Goal: Find specific page/section: Find specific page/section

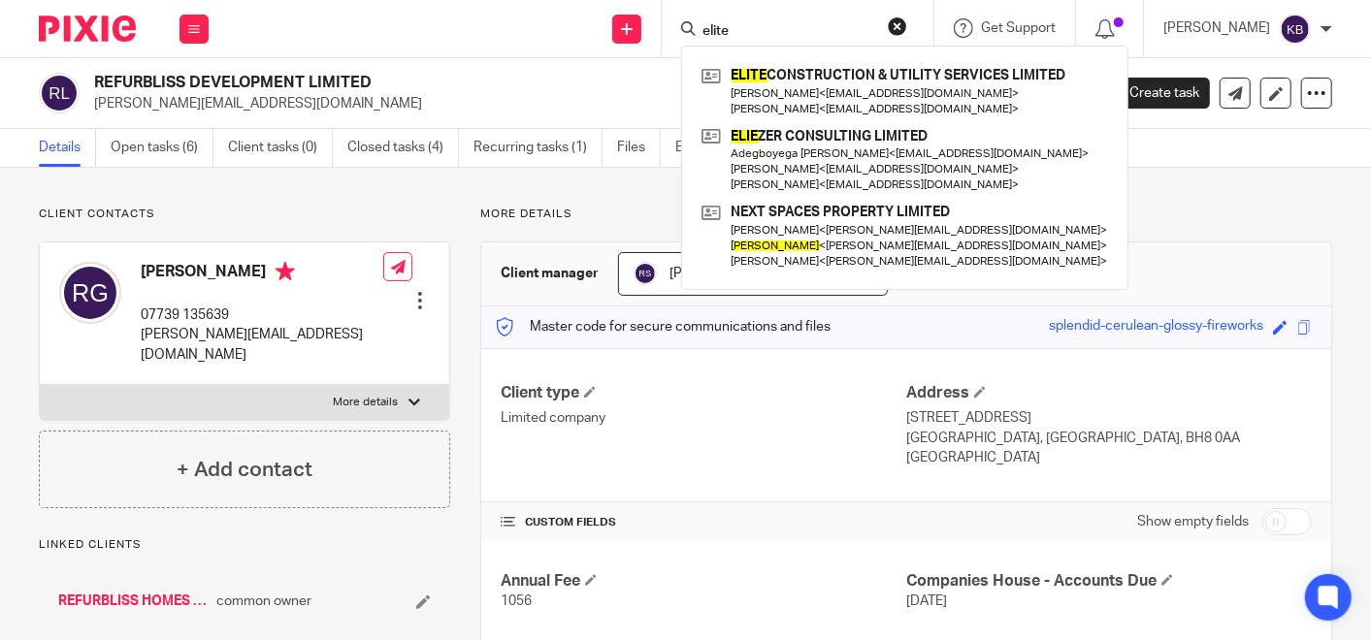
scroll to position [754, 0]
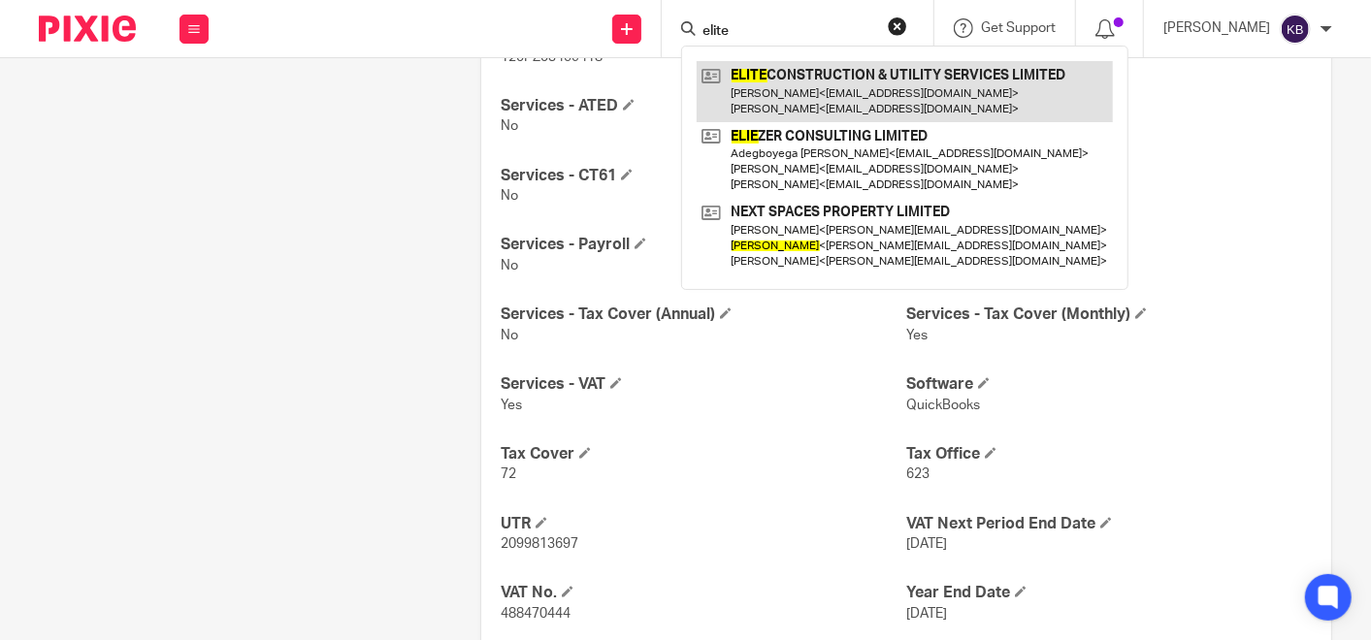
type input "elite"
click at [811, 80] on link at bounding box center [905, 91] width 416 height 60
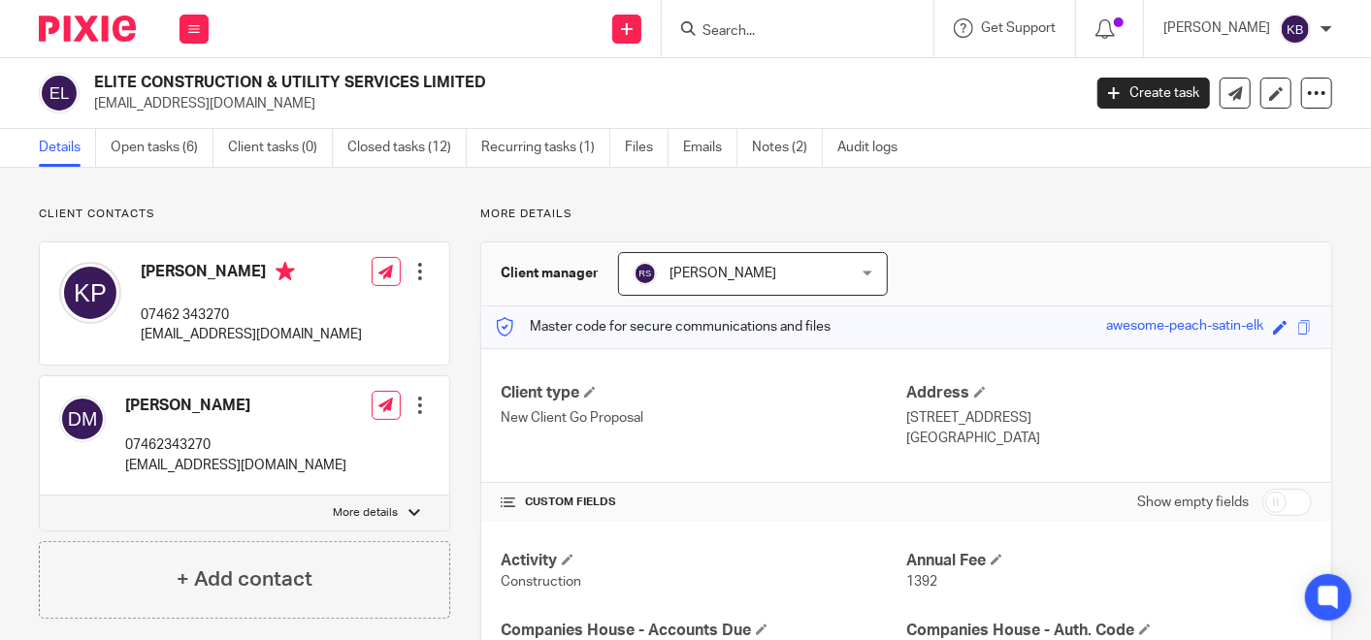
click at [784, 29] on input "Search" at bounding box center [787, 31] width 175 height 17
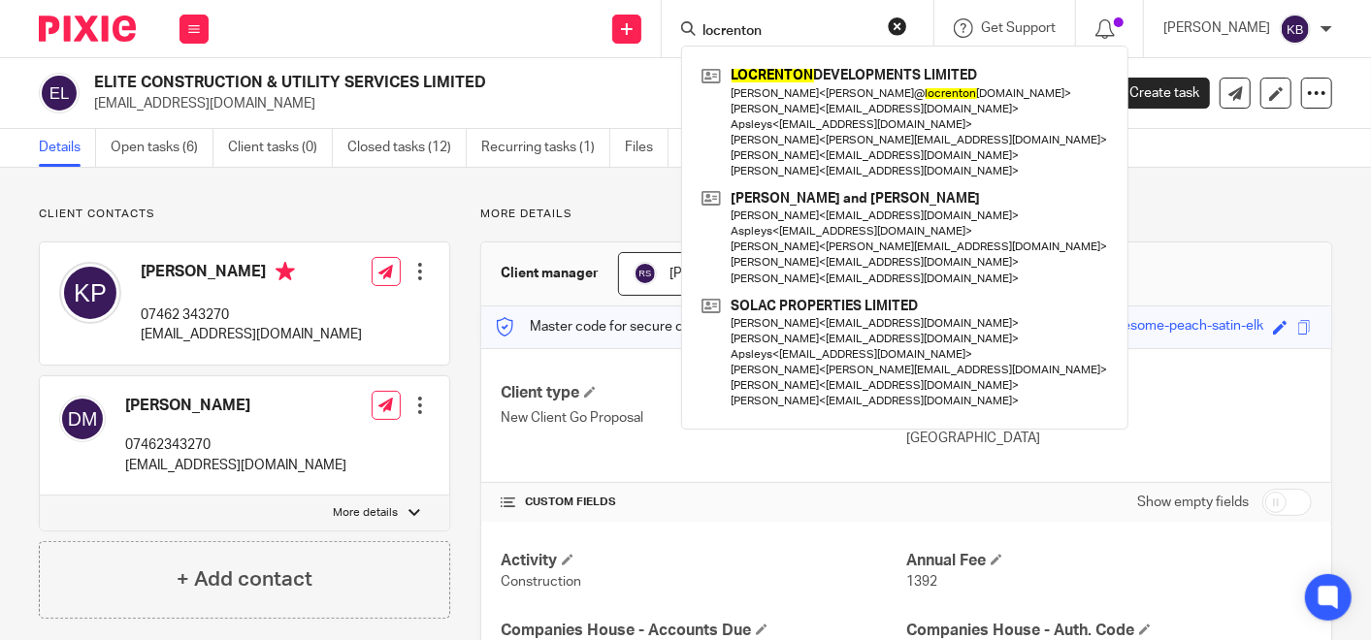
type input "locrenton"
click button "submit" at bounding box center [0, 0] width 0 height 0
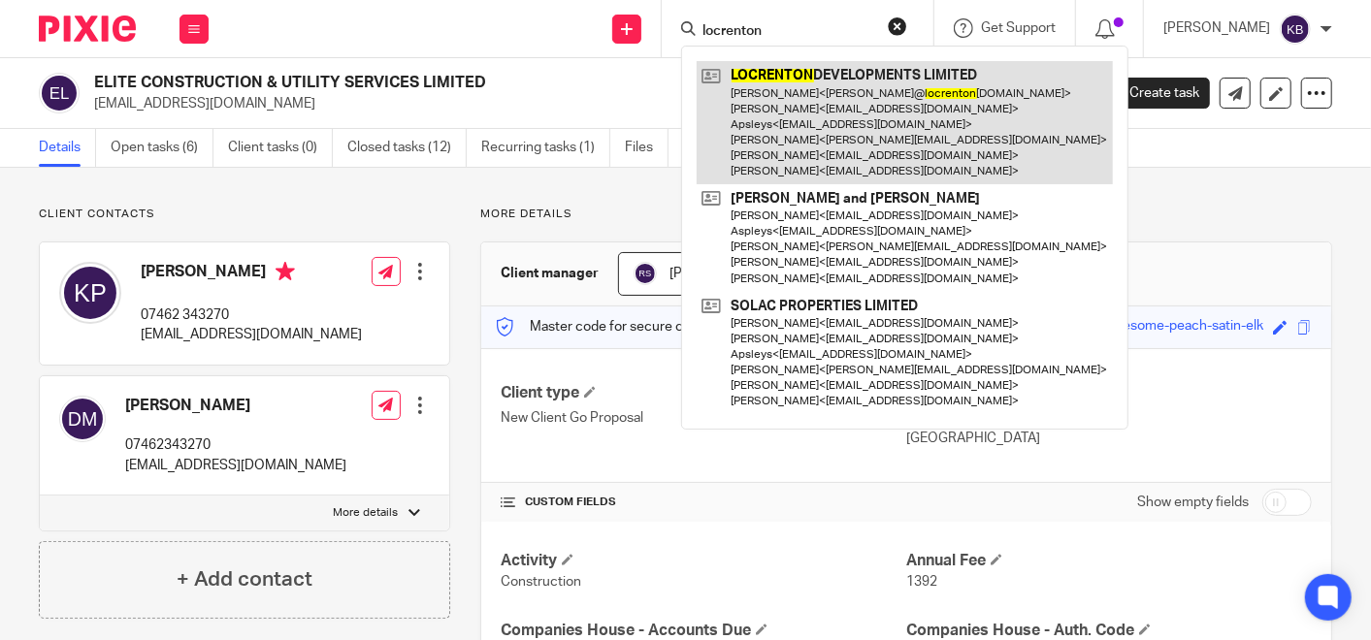
click at [782, 79] on link at bounding box center [905, 122] width 416 height 123
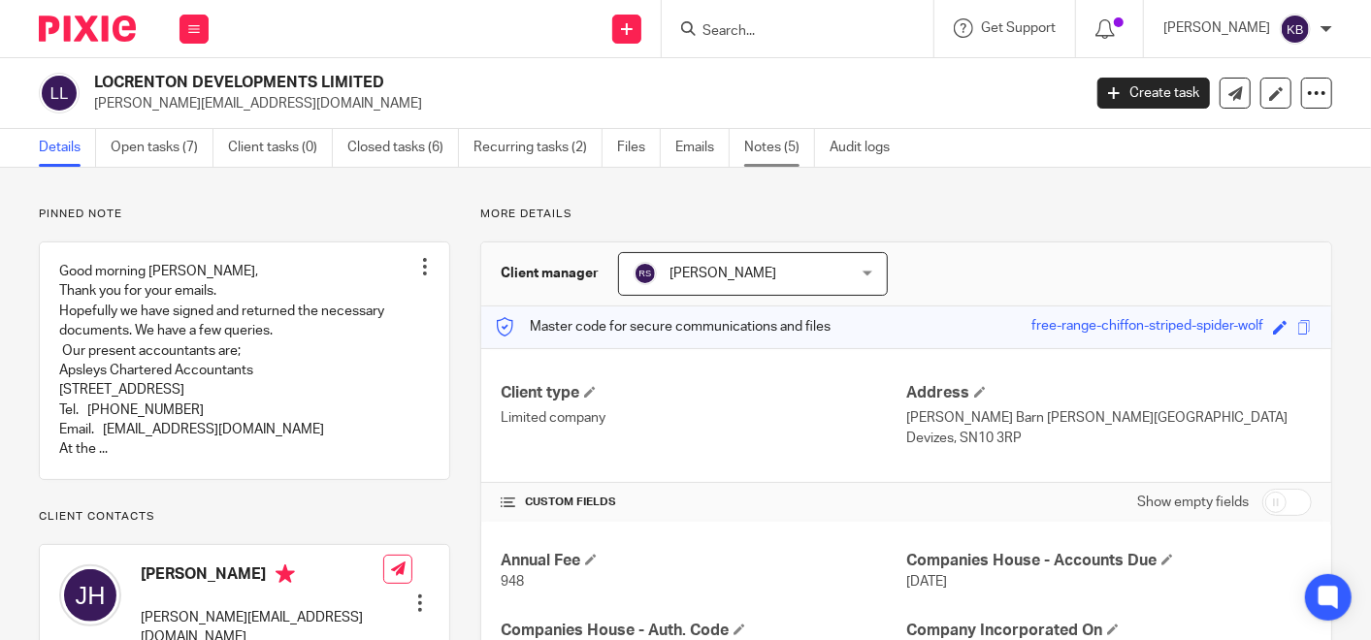
click at [761, 142] on link "Notes (5)" at bounding box center [779, 148] width 71 height 38
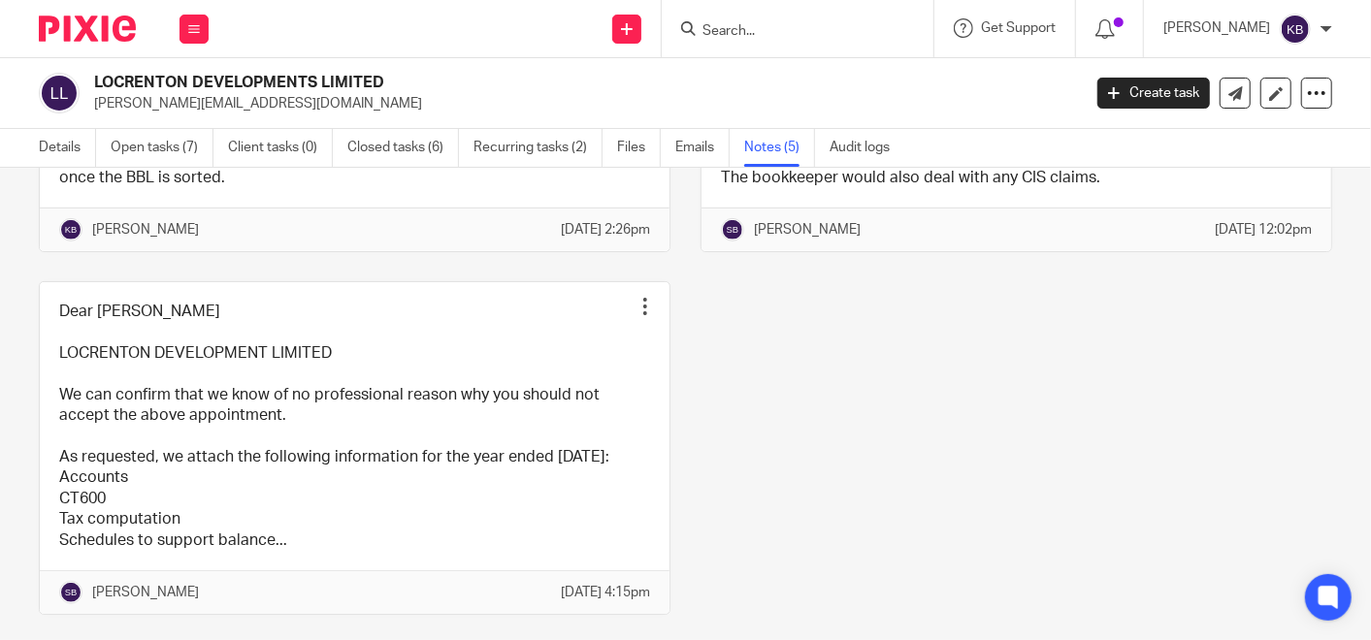
scroll to position [515, 0]
